Goal: Task Accomplishment & Management: Complete application form

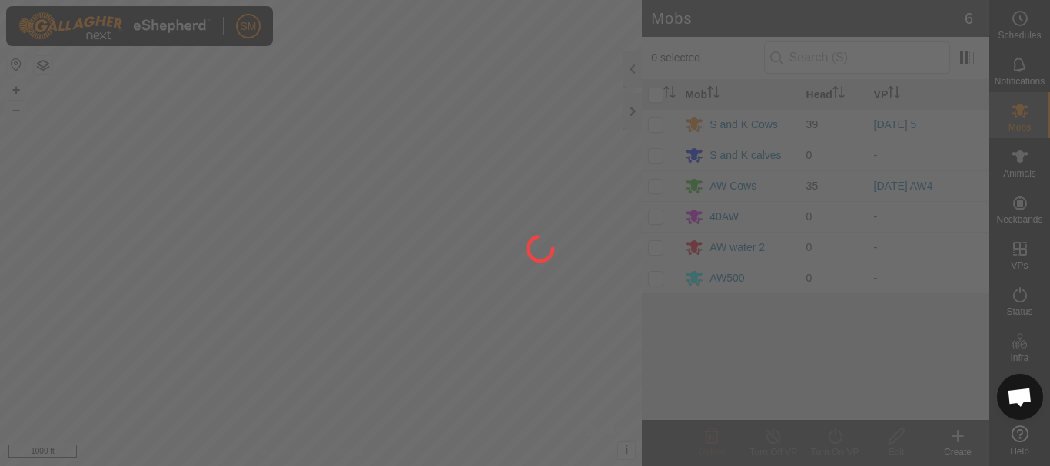
scroll to position [3212, 0]
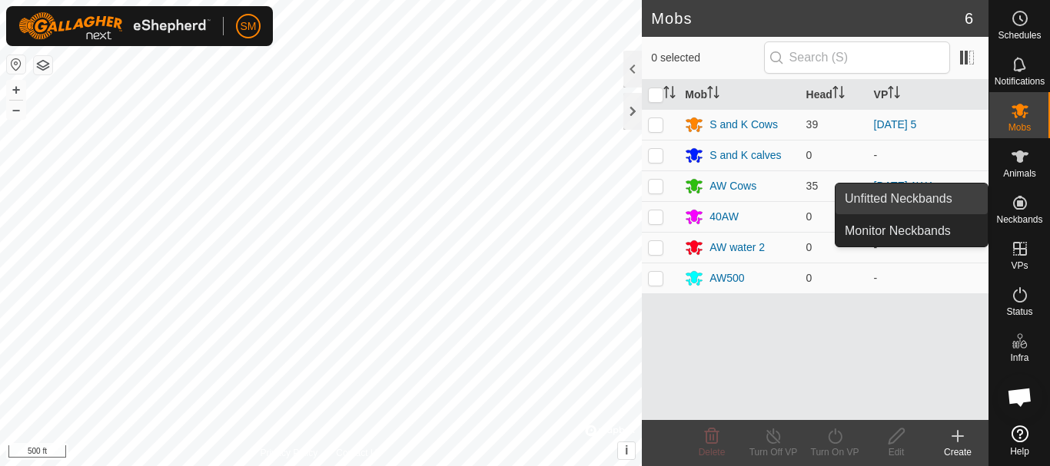
click at [904, 195] on link "Unfitted Neckbands" at bounding box center [911, 199] width 152 height 31
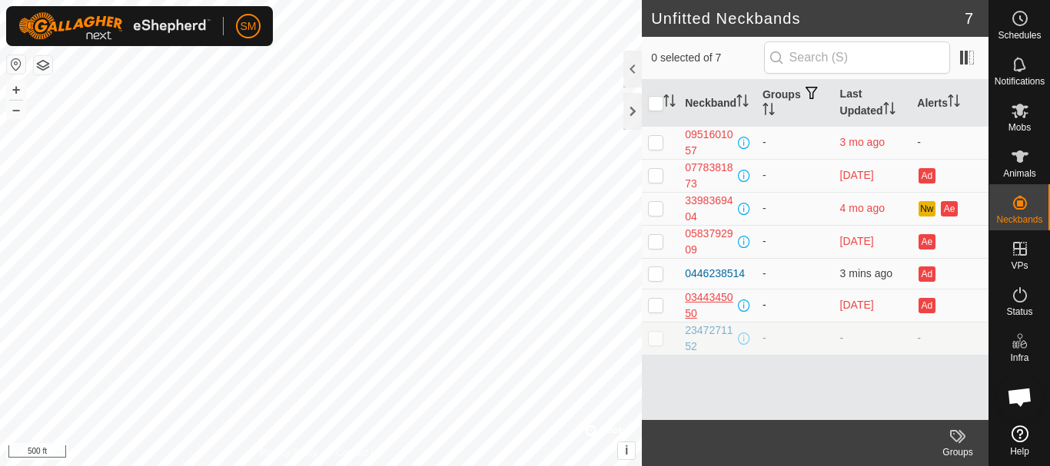
click at [695, 297] on div "0344345050" at bounding box center [710, 306] width 50 height 32
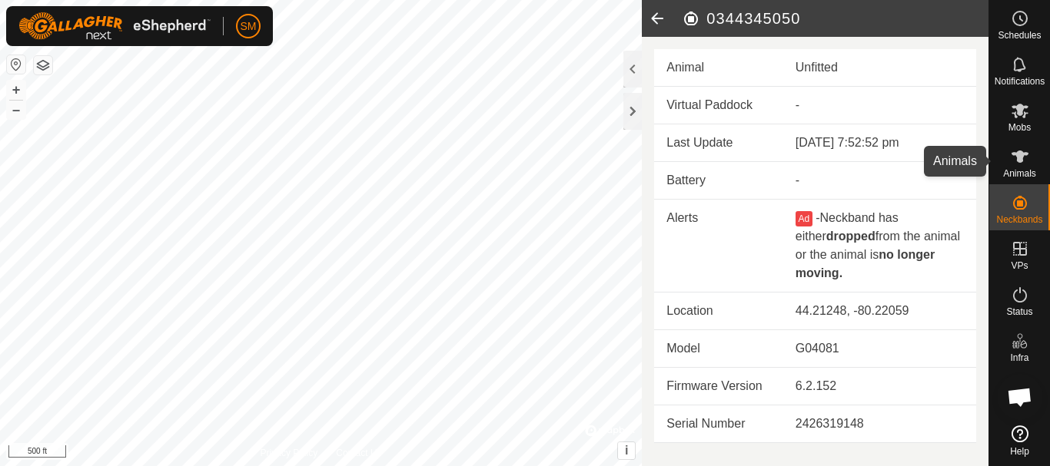
click at [1019, 155] on icon at bounding box center [1019, 157] width 17 height 12
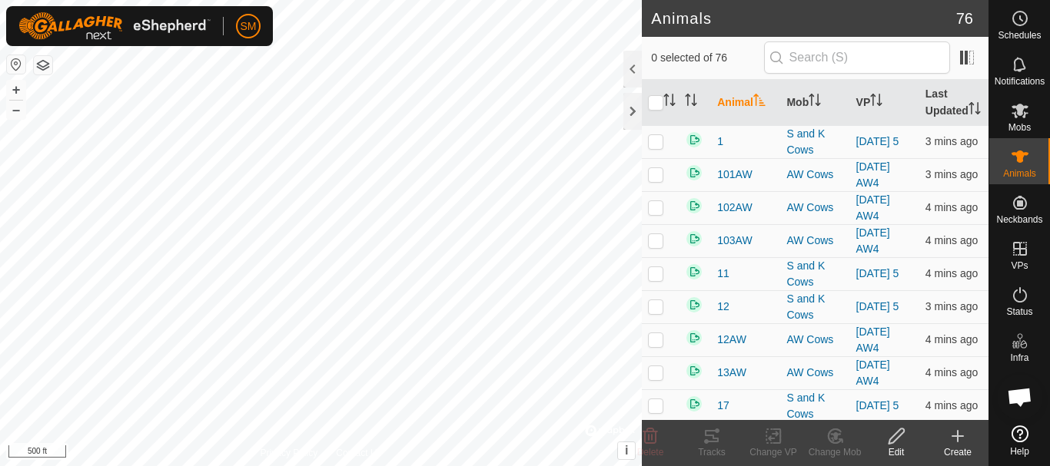
click at [961, 430] on icon at bounding box center [957, 436] width 18 height 18
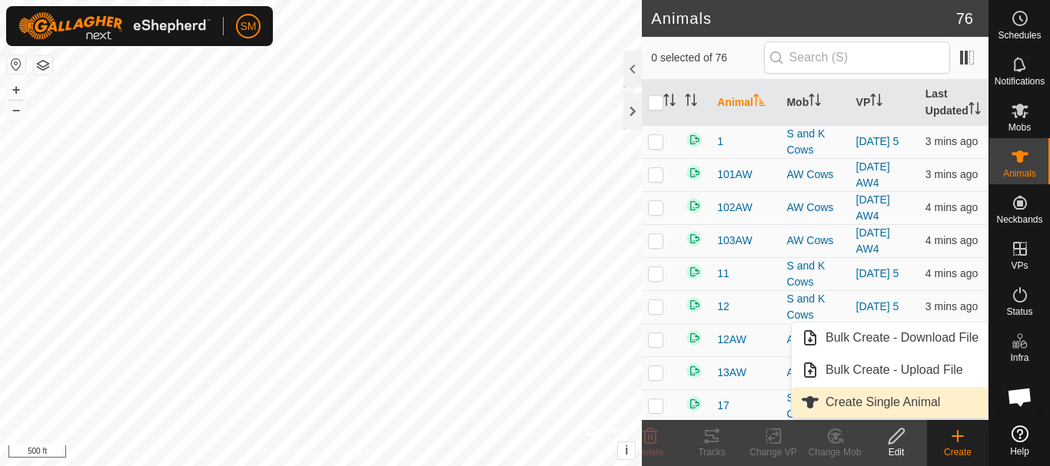
click at [897, 399] on link "Create Single Animal" at bounding box center [889, 402] width 196 height 31
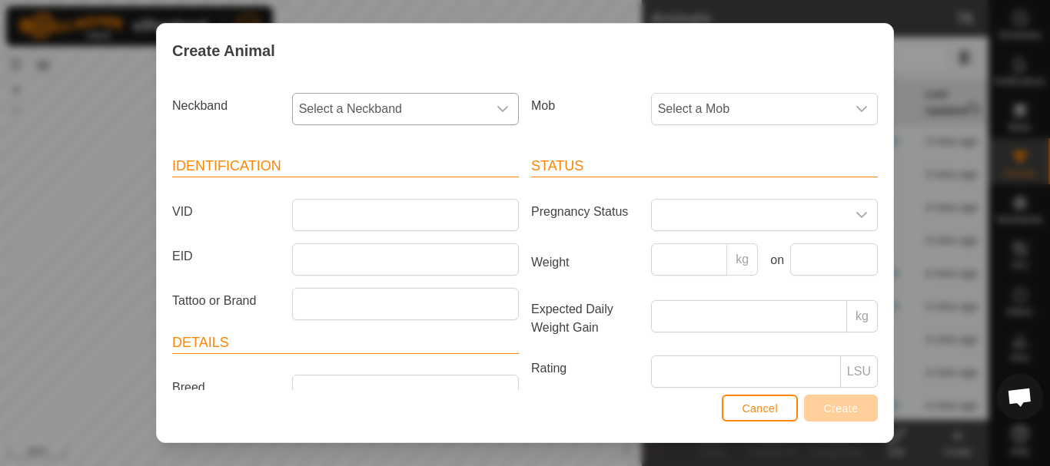
click at [489, 106] on div "dropdown trigger" at bounding box center [502, 109] width 31 height 31
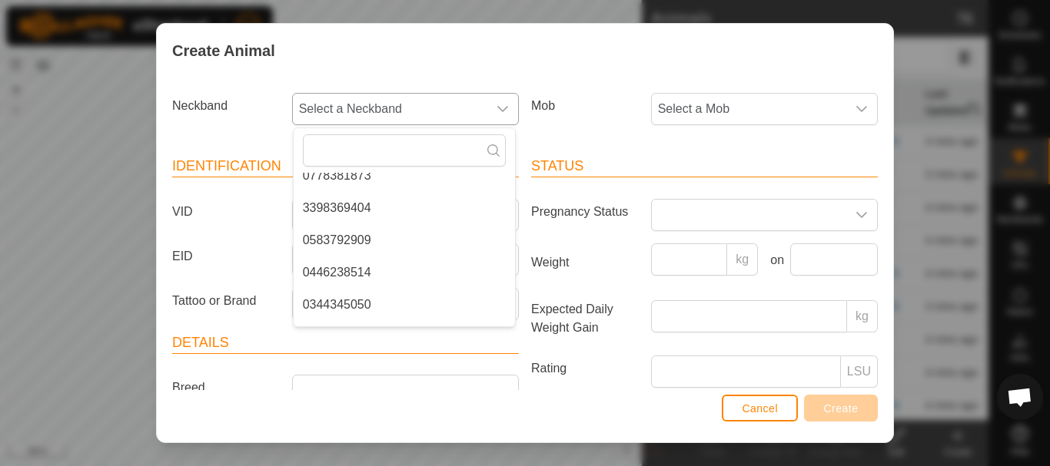
scroll to position [103, 0]
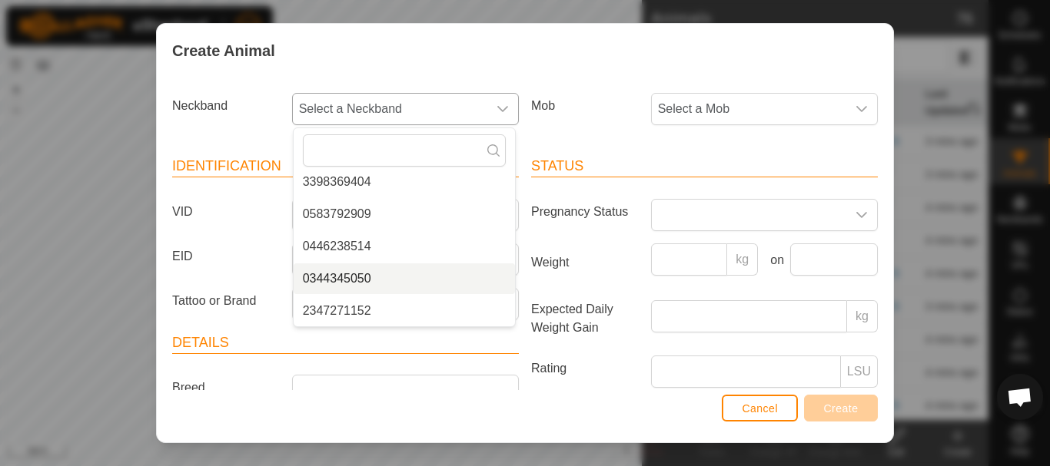
click at [366, 280] on span "0344345050" at bounding box center [337, 279] width 68 height 18
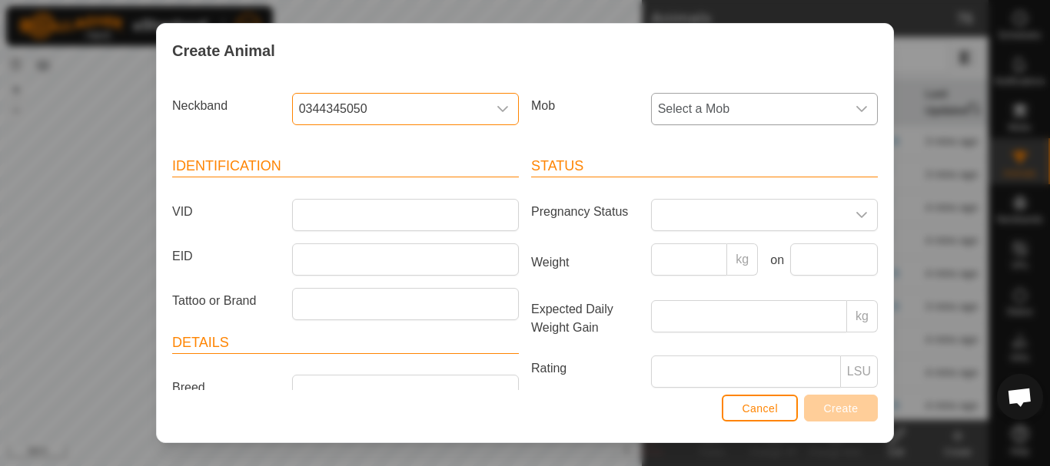
click at [857, 106] on div "dropdown trigger" at bounding box center [861, 109] width 31 height 31
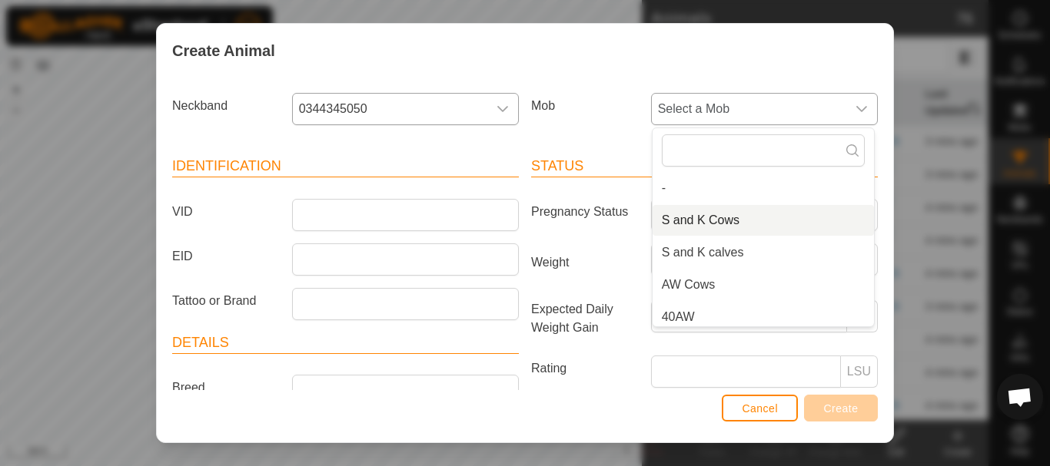
click at [701, 217] on li "S and K Cows" at bounding box center [762, 220] width 221 height 31
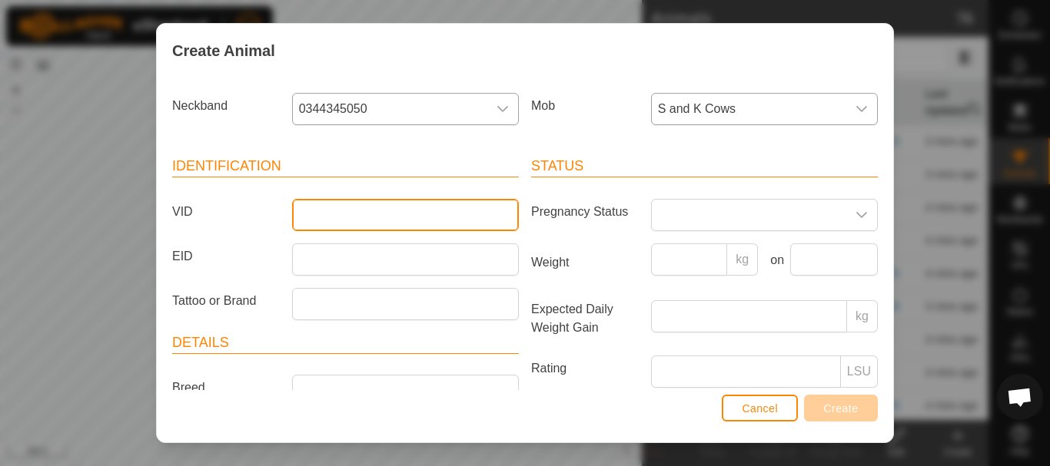
click at [416, 209] on input "VID" at bounding box center [405, 215] width 227 height 32
type input "H"
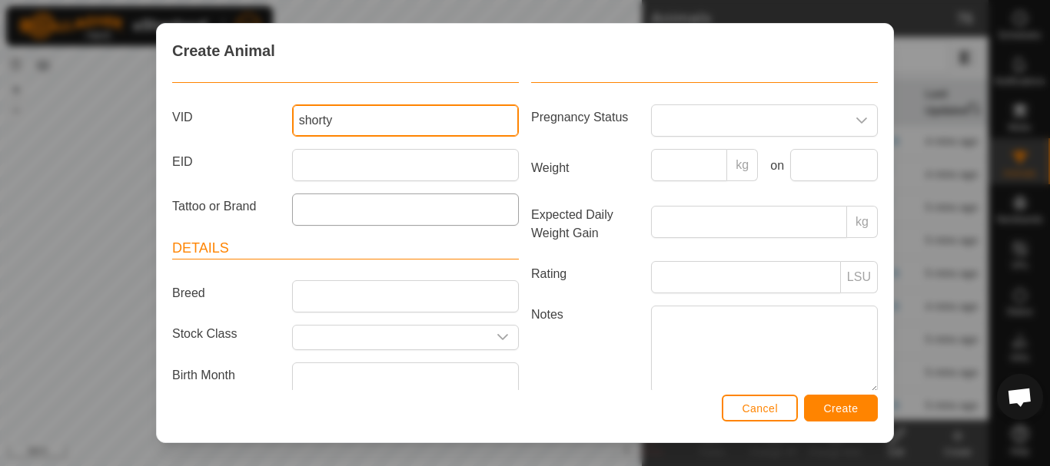
scroll to position [154, 0]
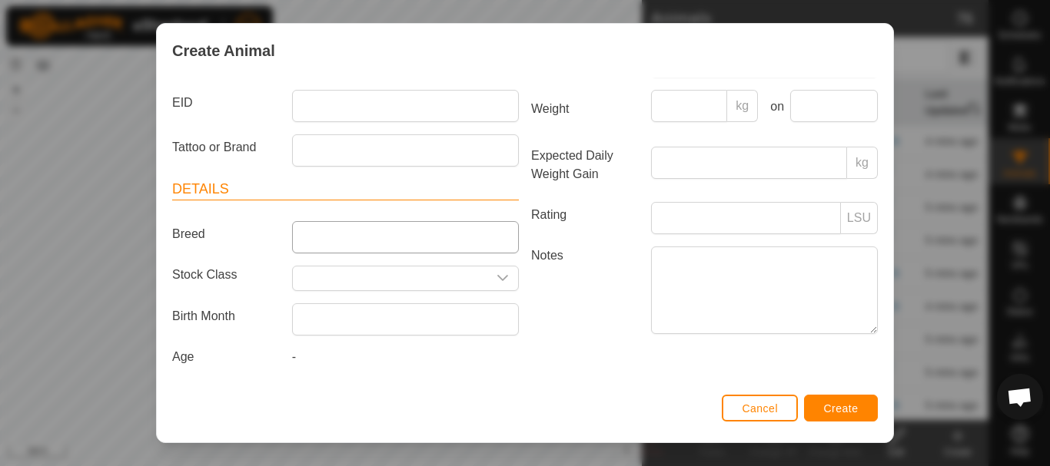
type input "shorty"
click at [319, 234] on input "Breed" at bounding box center [405, 237] width 227 height 32
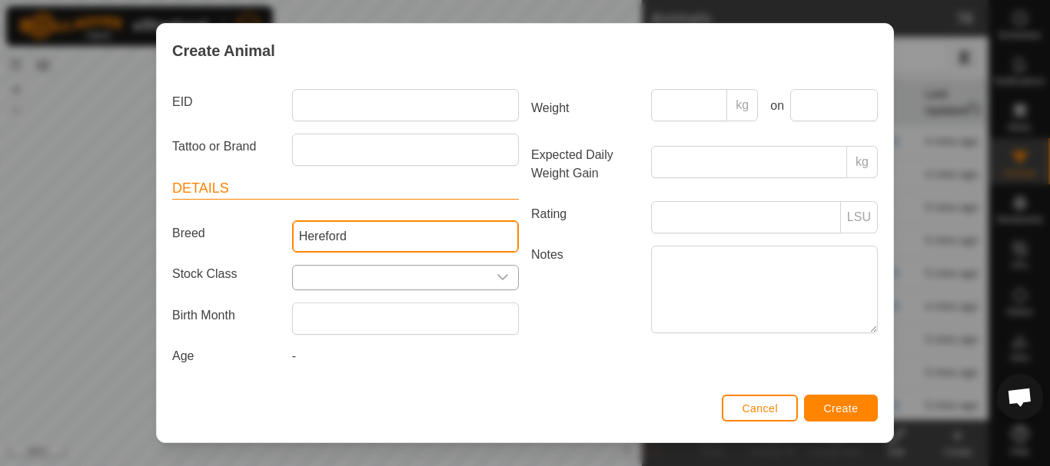
type input "Hereford"
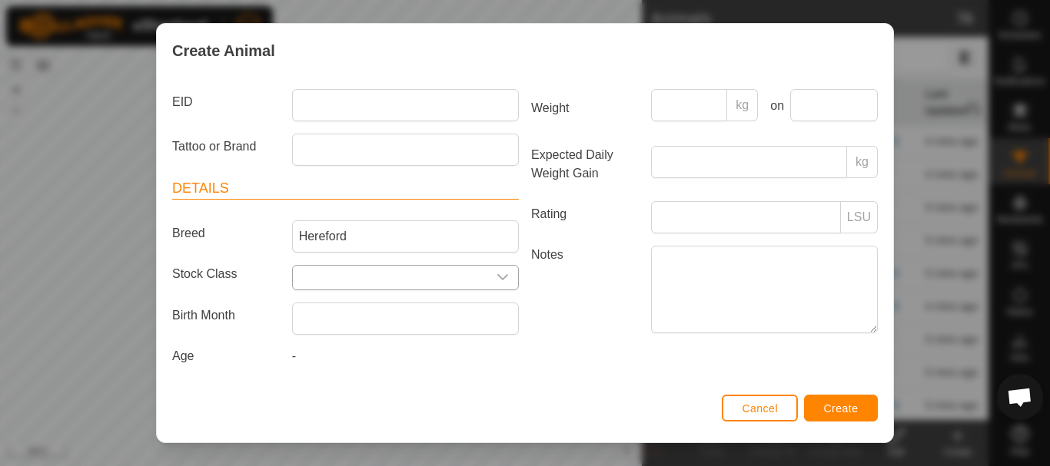
click at [505, 284] on div "dropdown trigger" at bounding box center [502, 278] width 31 height 24
click at [506, 284] on div "dropdown trigger" at bounding box center [502, 278] width 31 height 24
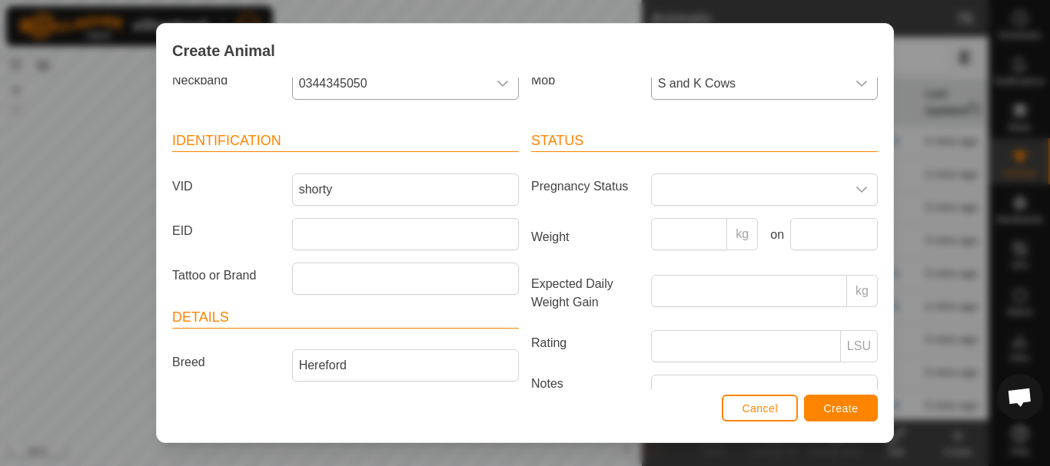
scroll to position [0, 0]
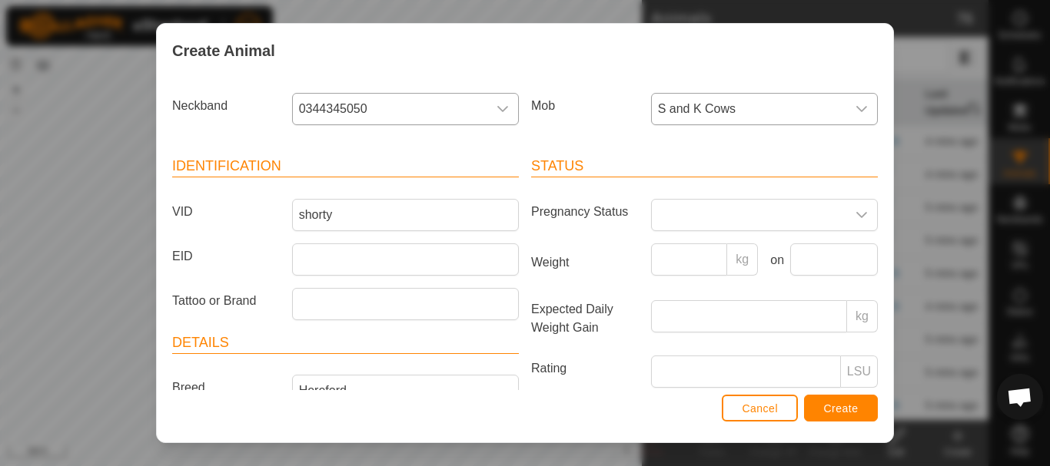
type input "Bull"
click at [835, 404] on span "Create" at bounding box center [841, 409] width 35 height 12
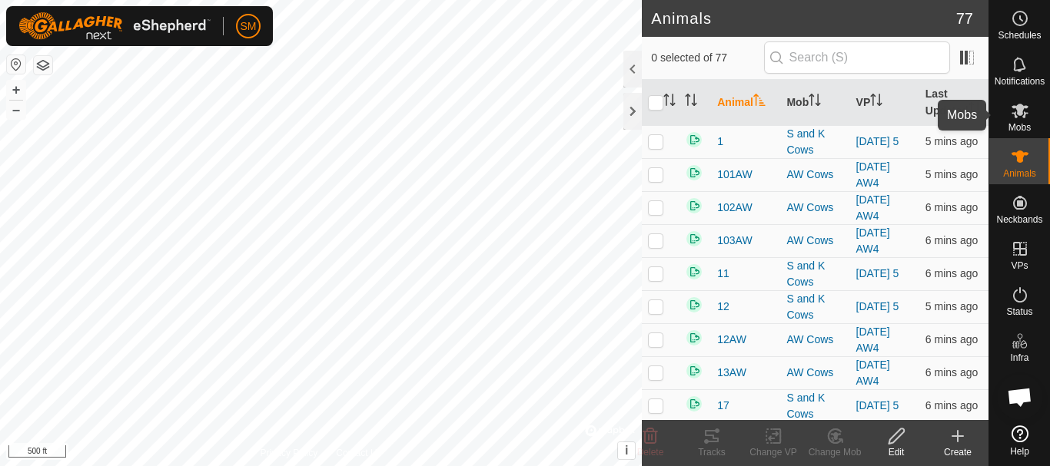
click at [1026, 118] on icon at bounding box center [1019, 110] width 18 height 18
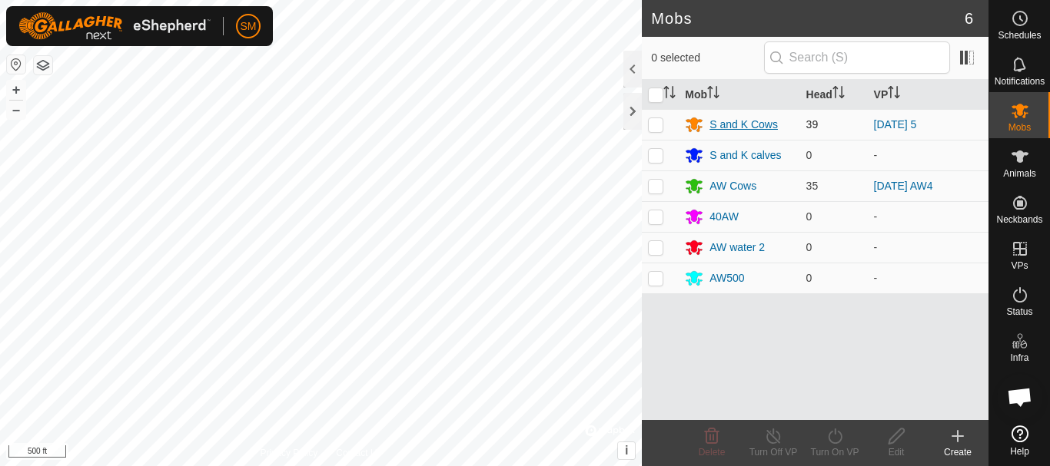
click at [751, 132] on div "S and K Cows" at bounding box center [743, 125] width 68 height 16
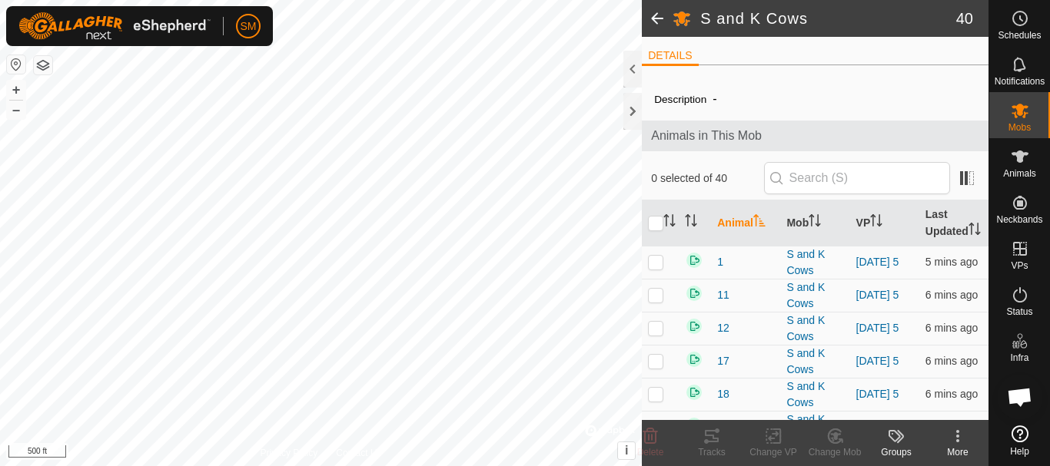
click at [755, 231] on th "Animal" at bounding box center [745, 224] width 69 height 46
click at [760, 229] on p-sorticon "Activate to sort" at bounding box center [759, 223] width 12 height 12
click at [765, 227] on icon "Activate to sort" at bounding box center [759, 220] width 12 height 12
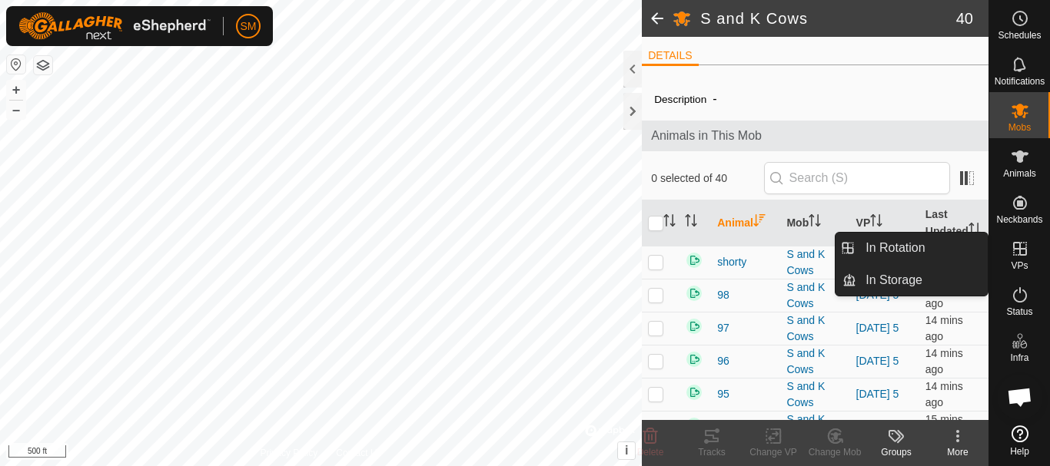
click at [1019, 247] on icon at bounding box center [1020, 249] width 14 height 14
click at [885, 246] on link "In Rotation" at bounding box center [921, 248] width 131 height 31
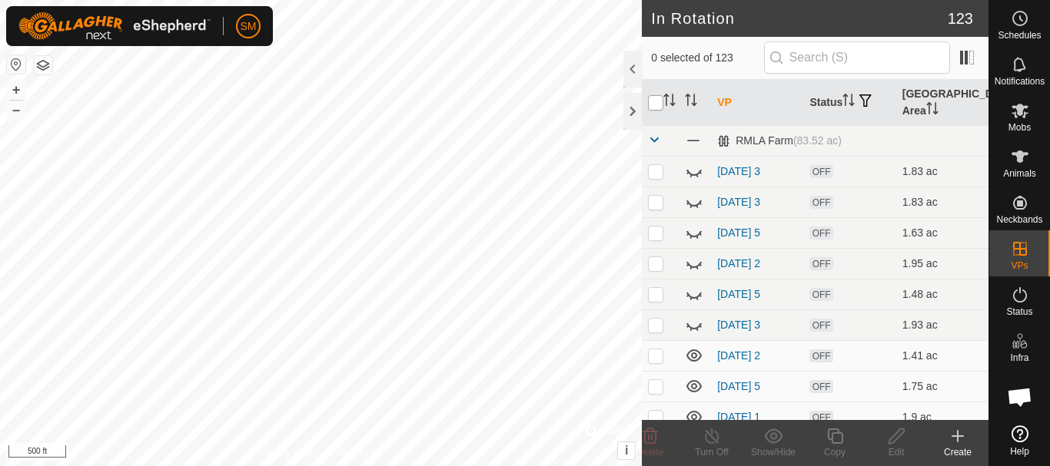
click at [655, 105] on input "checkbox" at bounding box center [655, 102] width 15 height 15
checkbox input "true"
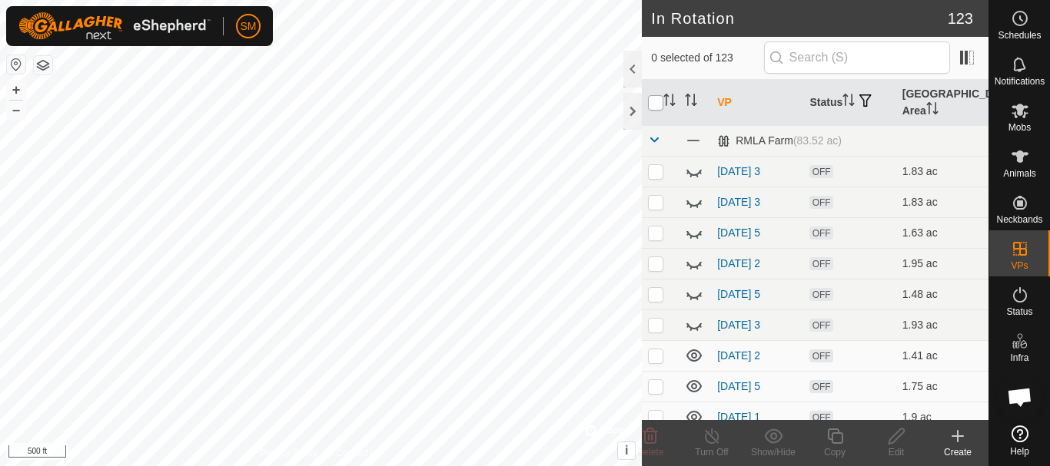
checkbox input "true"
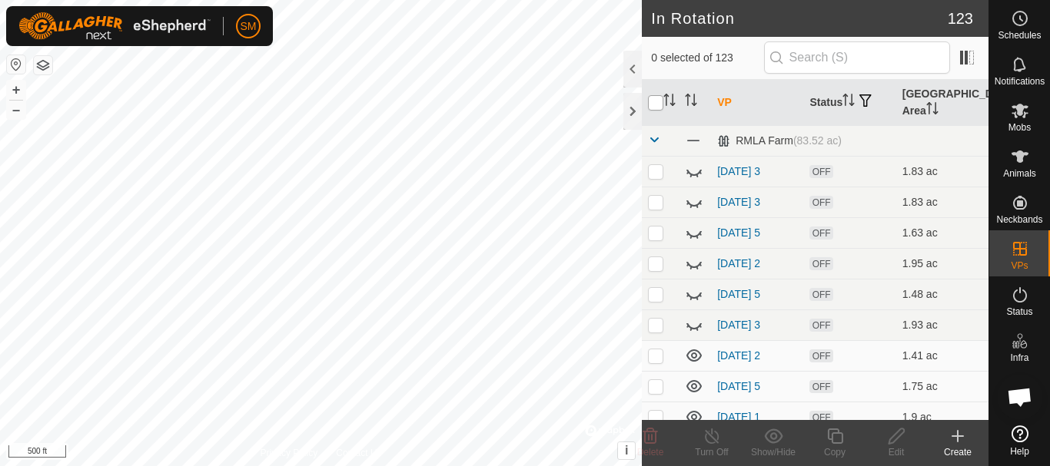
checkbox input "true"
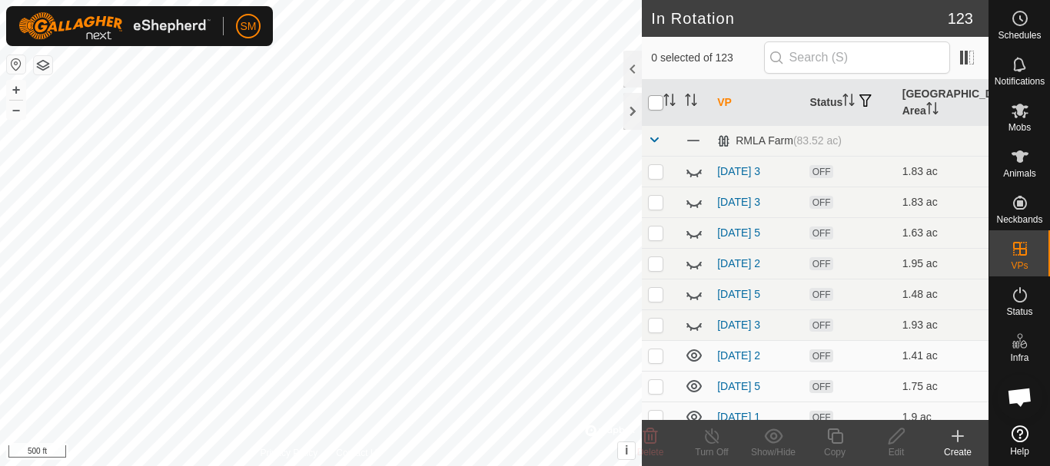
checkbox input "true"
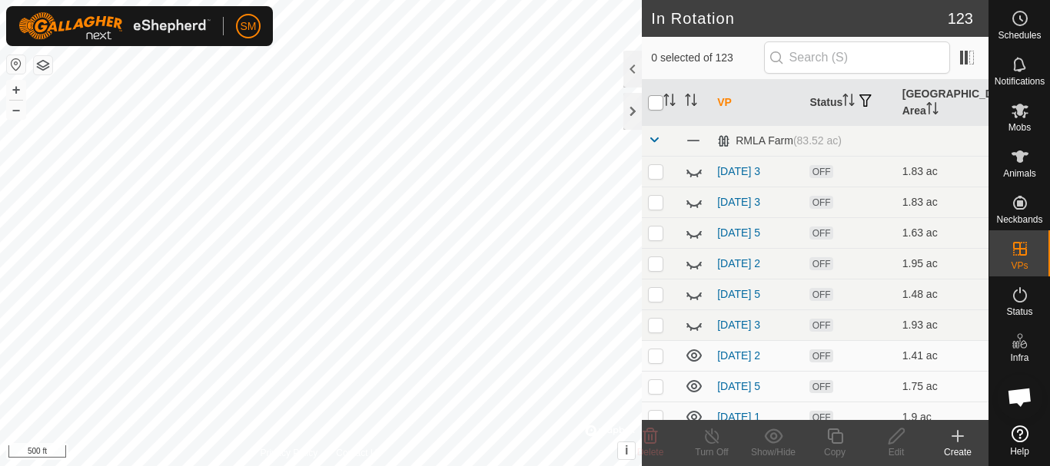
checkbox input "true"
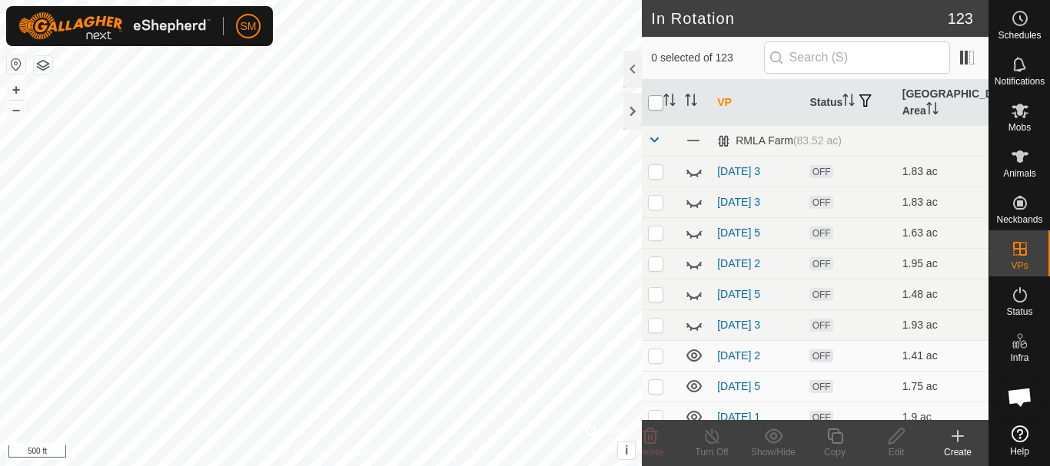
checkbox input "true"
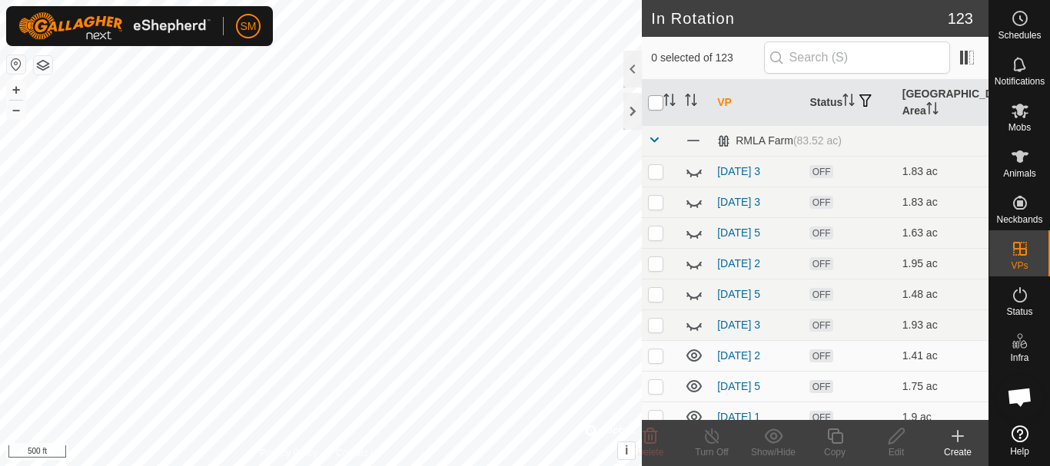
checkbox input "true"
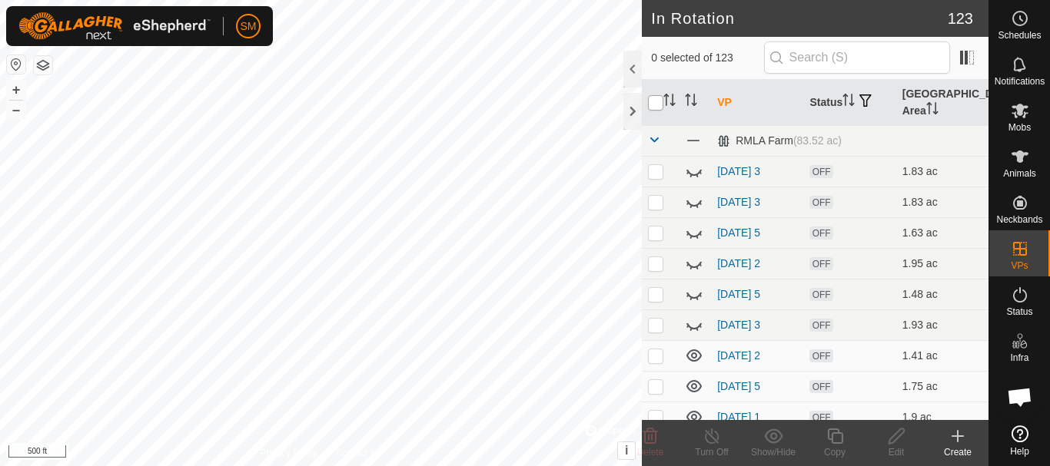
checkbox input "true"
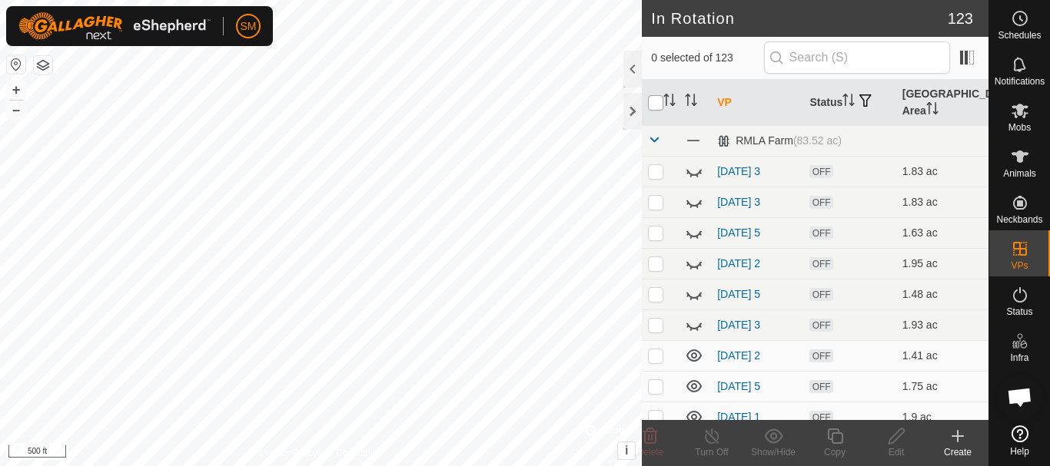
checkbox input "true"
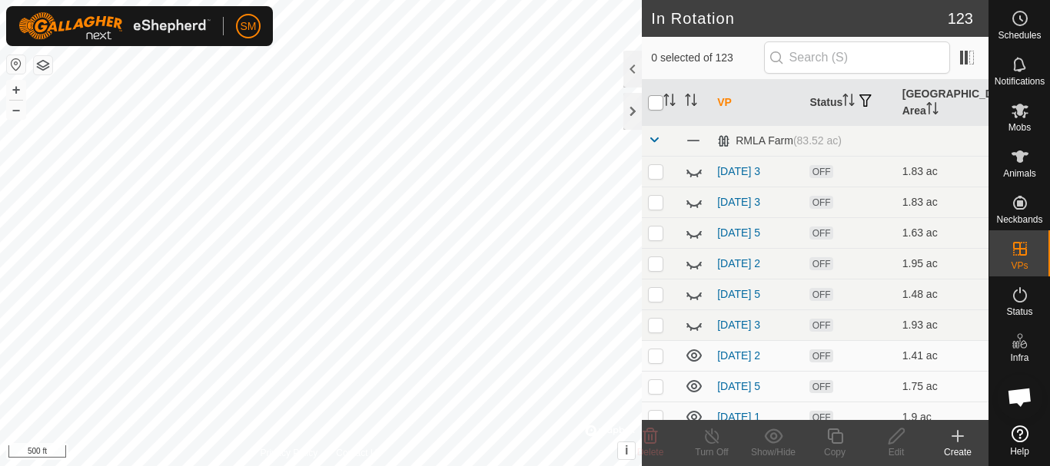
checkbox input "true"
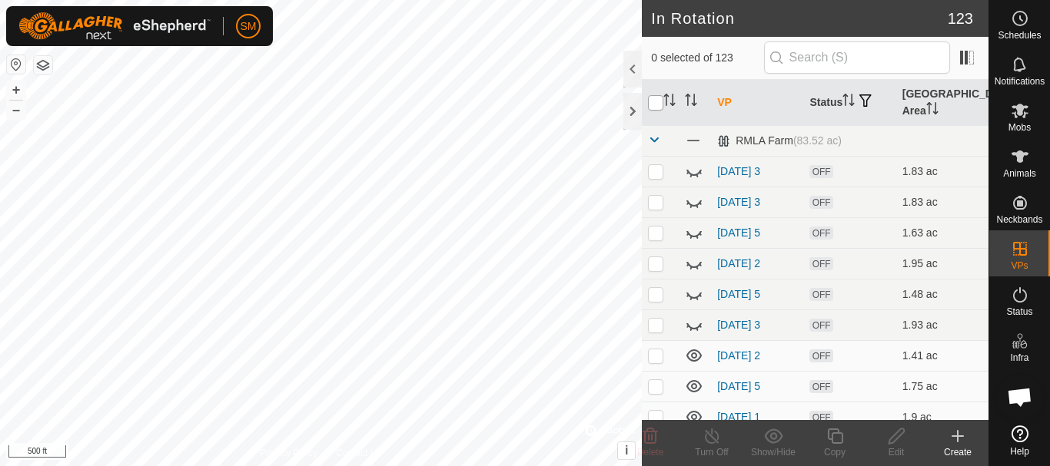
checkbox input "true"
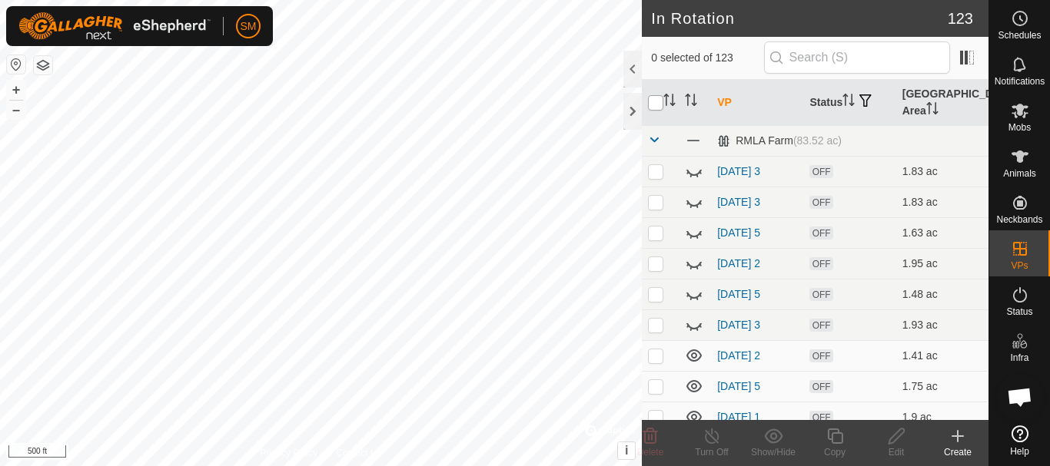
checkbox input "true"
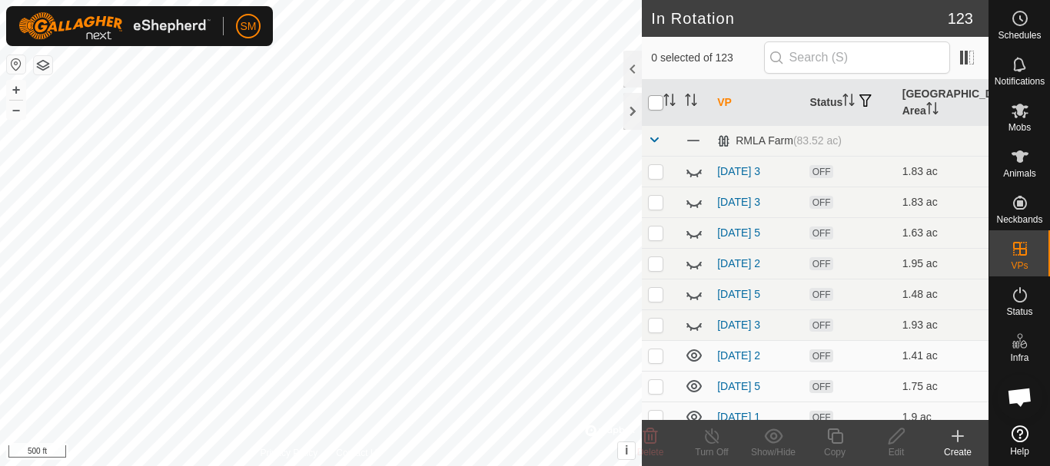
checkbox input "true"
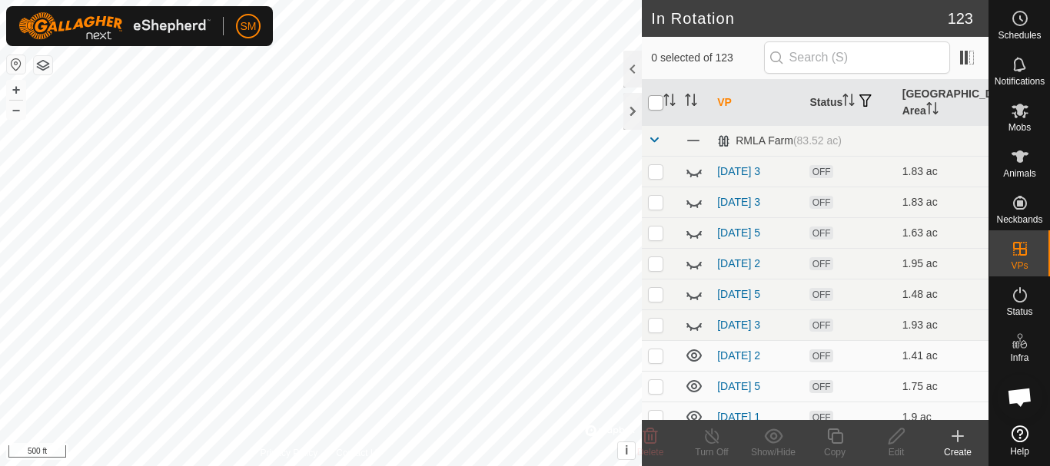
checkbox input "true"
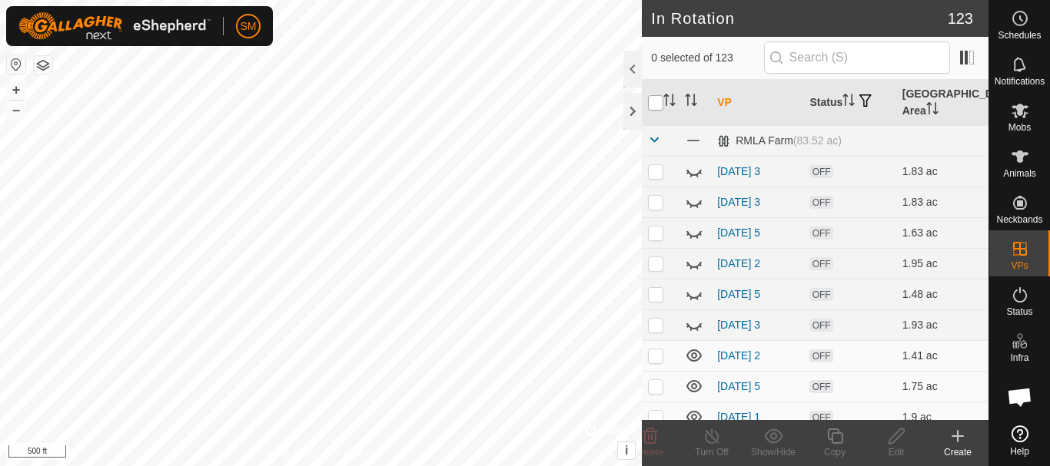
checkbox input "true"
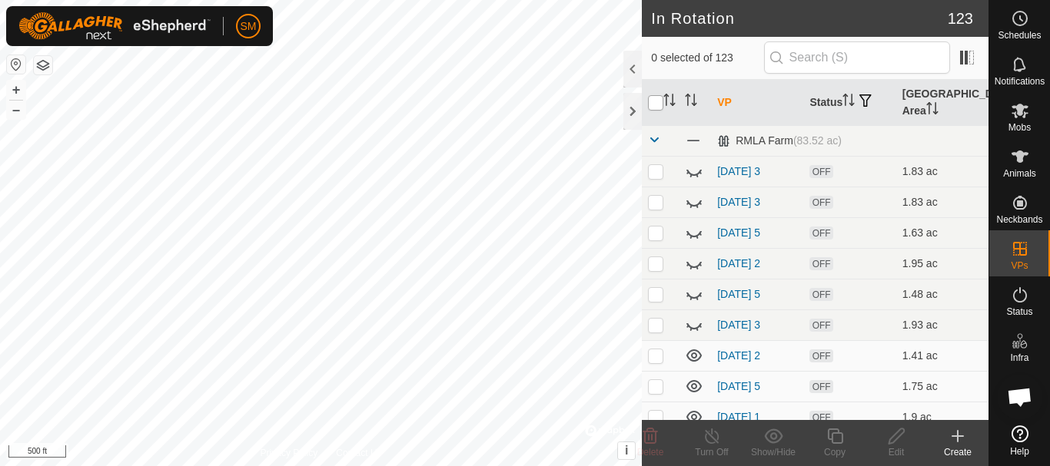
checkbox input "true"
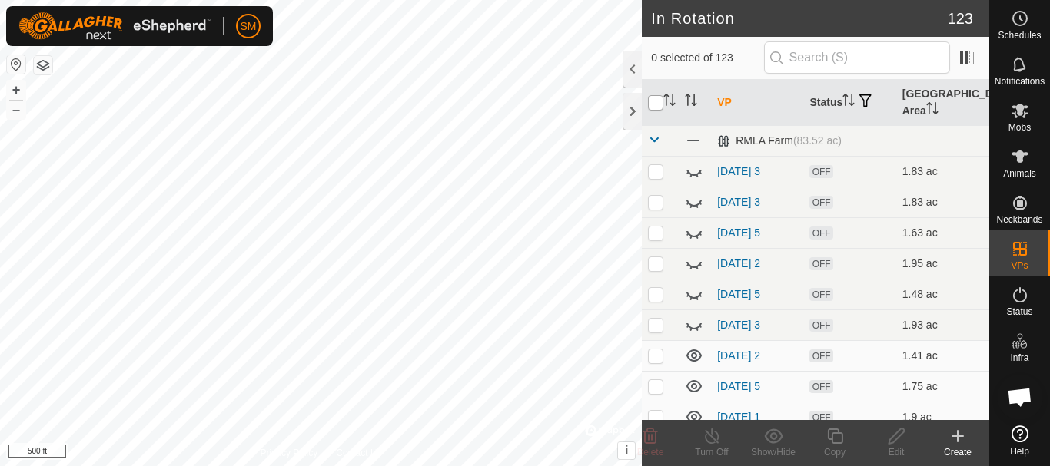
checkbox input "true"
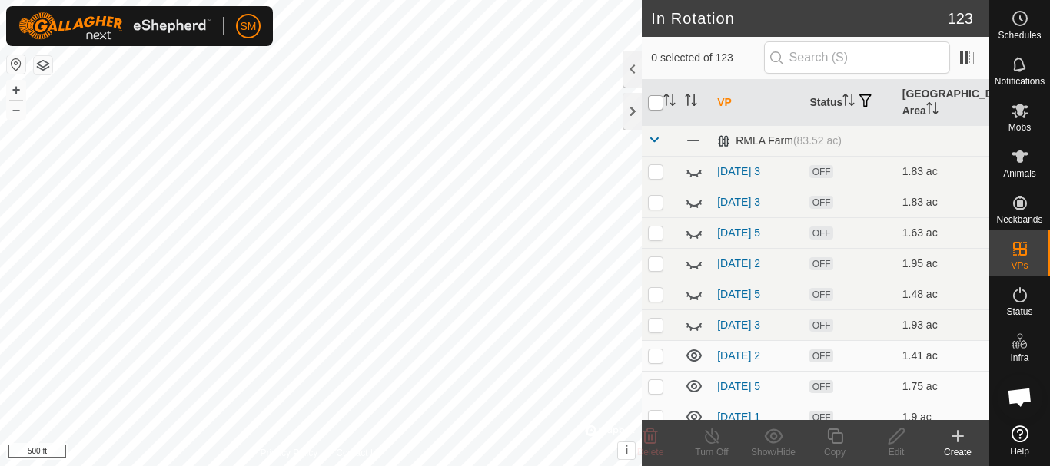
checkbox input "true"
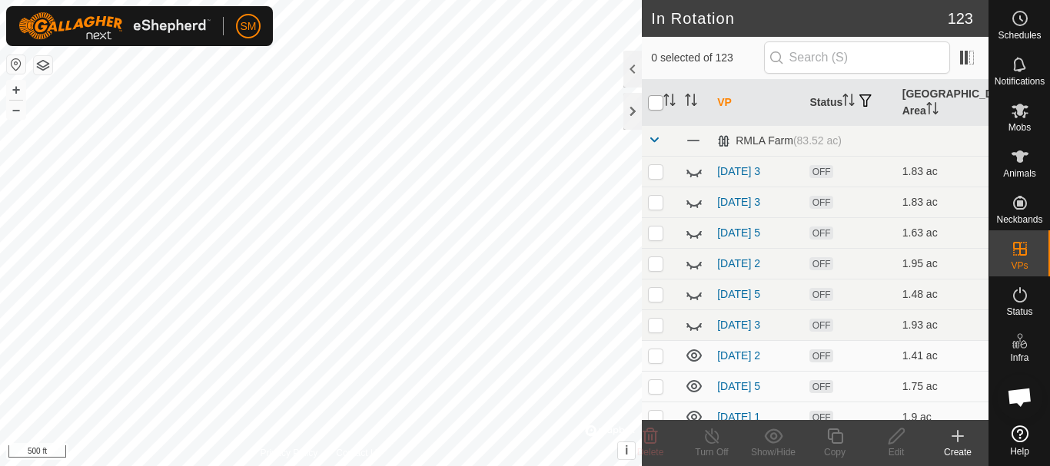
checkbox input "true"
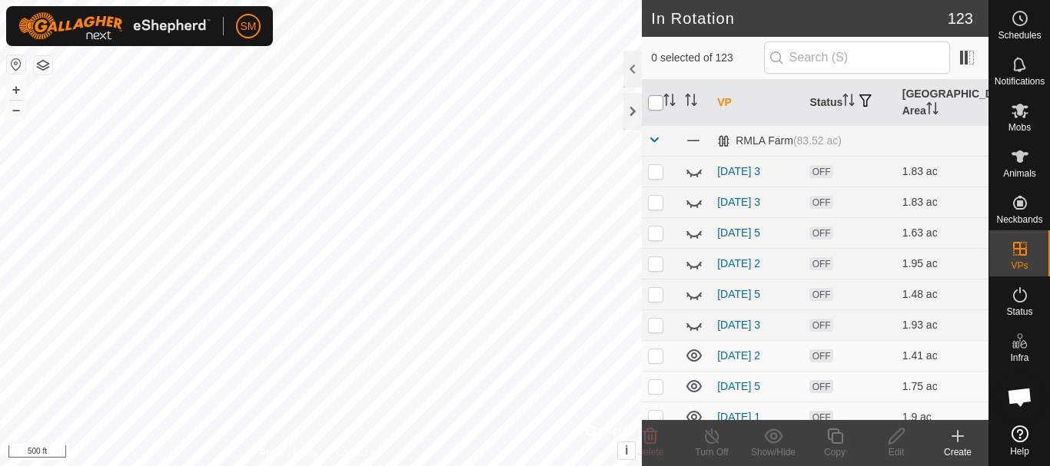
checkbox input "true"
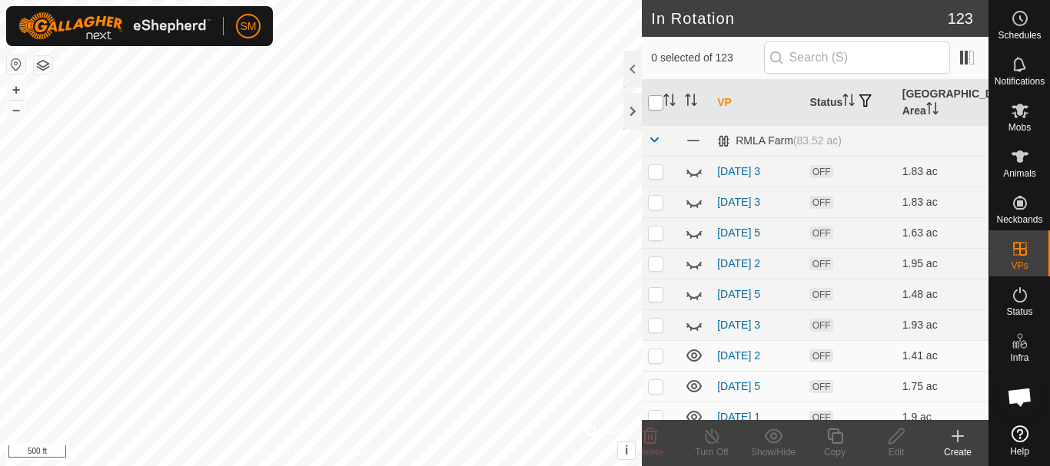
checkbox input "true"
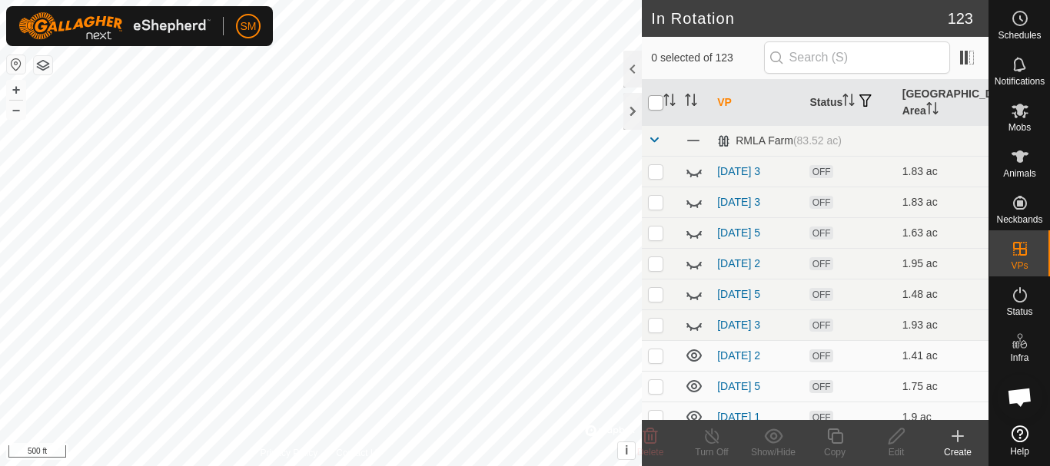
checkbox input "true"
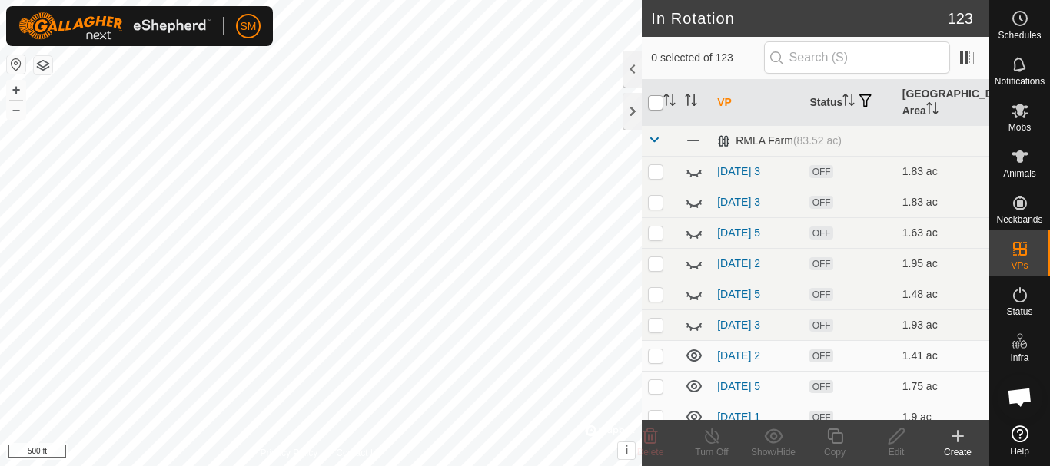
checkbox input "true"
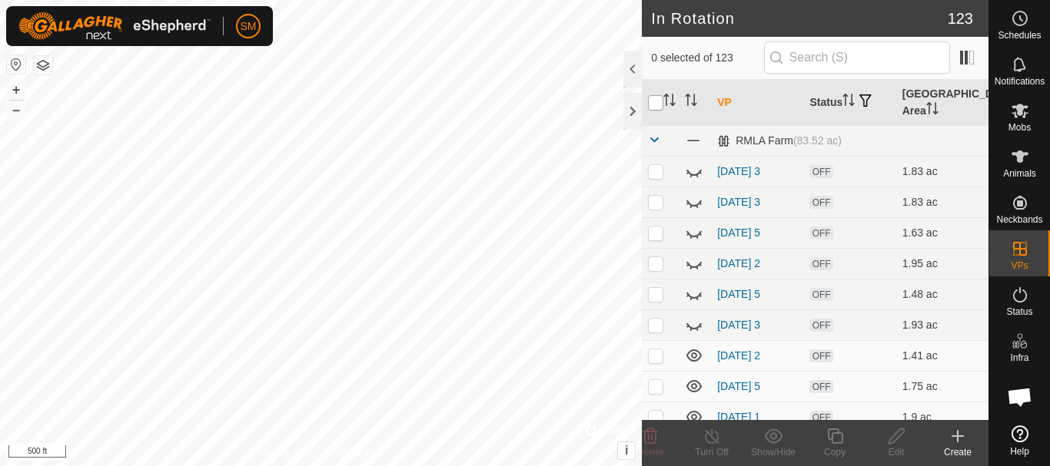
checkbox input "true"
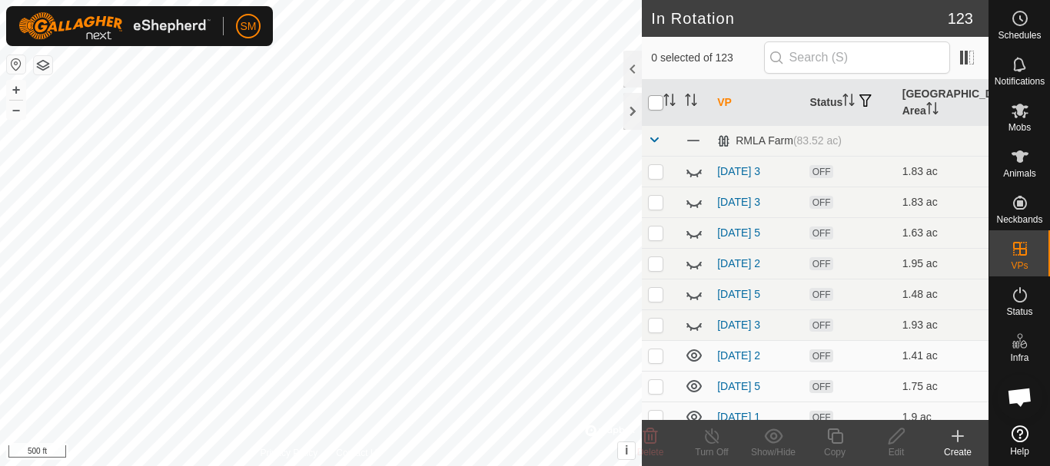
checkbox input "true"
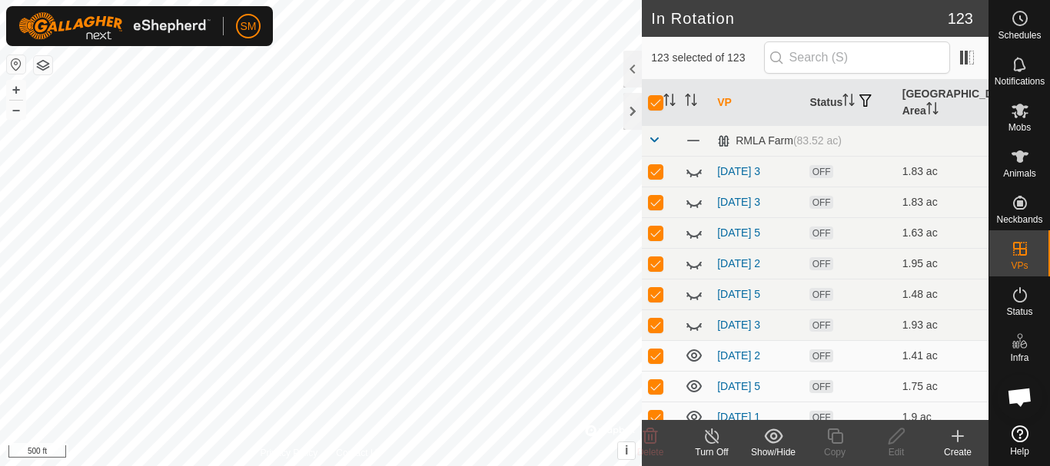
click at [776, 441] on icon at bounding box center [773, 436] width 19 height 18
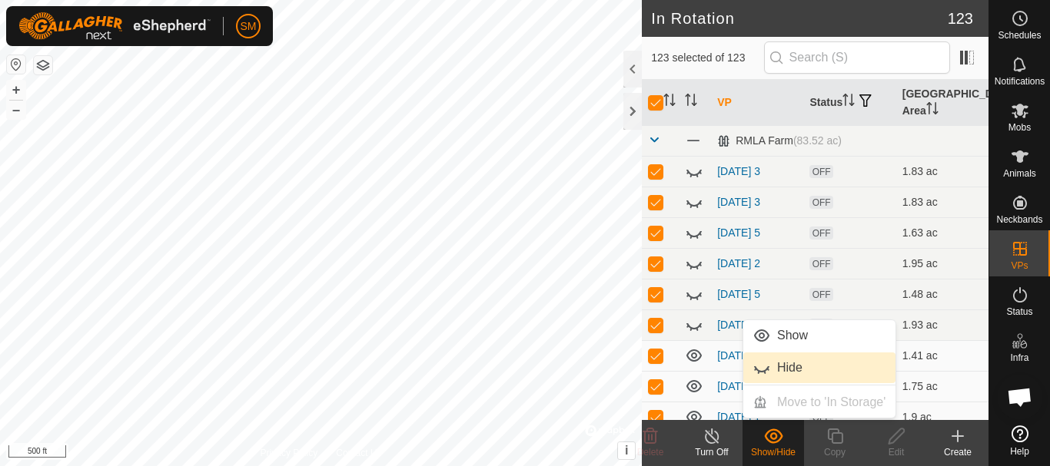
click at [780, 360] on link "Hide" at bounding box center [819, 368] width 152 height 31
